Goal: Transaction & Acquisition: Purchase product/service

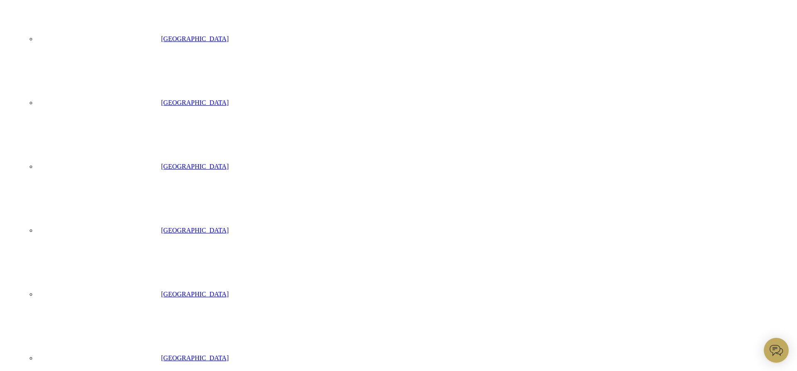
scroll to position [375, 0]
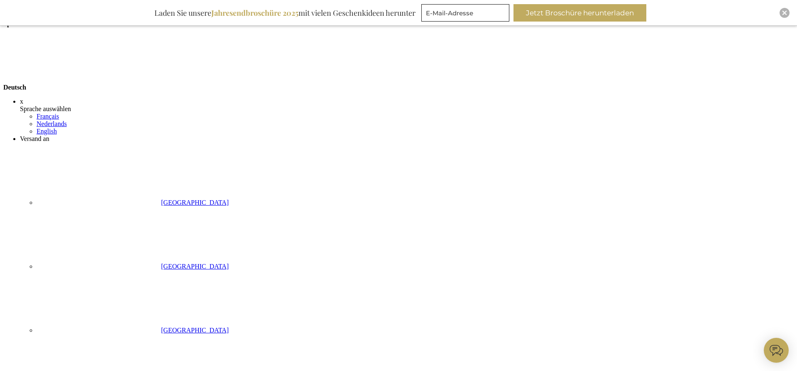
scroll to position [52, 0]
